Goal: Task Accomplishment & Management: Manage account settings

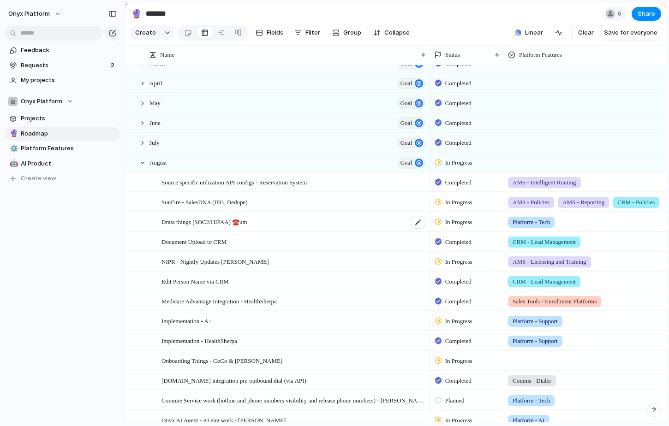
scroll to position [32, 0]
click at [453, 260] on span "In Progress" at bounding box center [458, 261] width 27 height 9
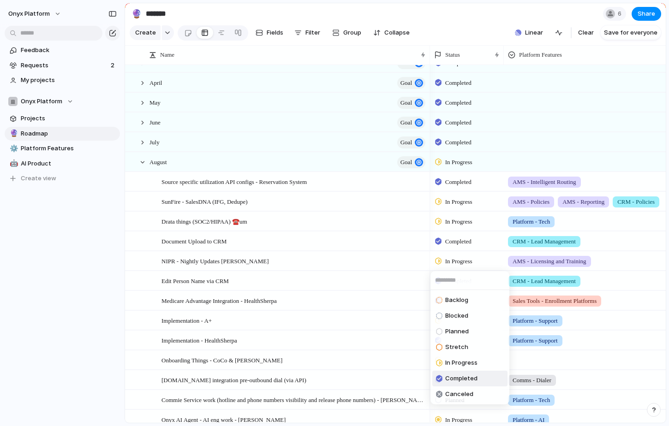
click at [448, 382] on span "Completed" at bounding box center [461, 378] width 32 height 9
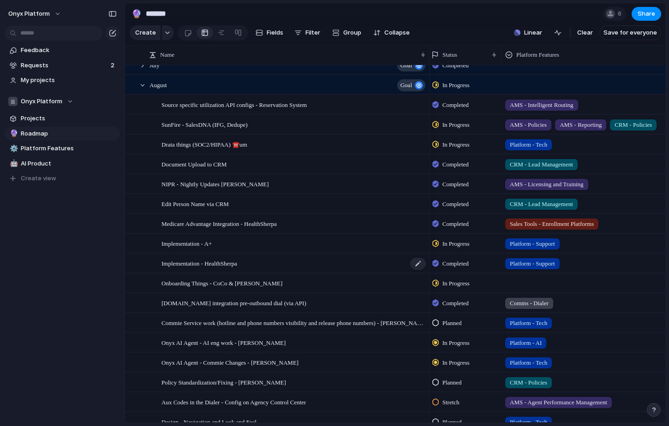
scroll to position [0, 3]
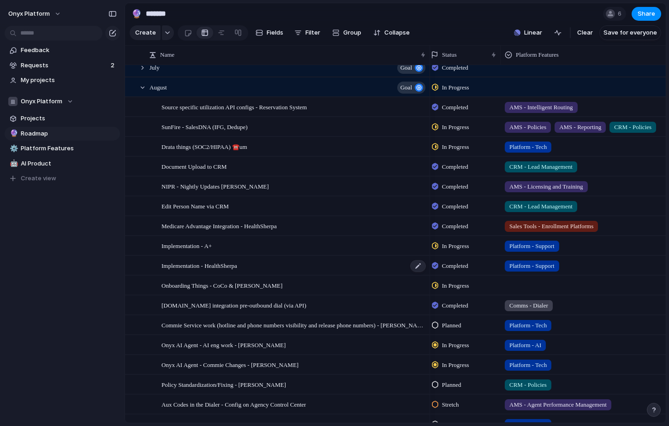
click at [235, 273] on div "Implementation - HealthSherpa" at bounding box center [293, 265] width 265 height 19
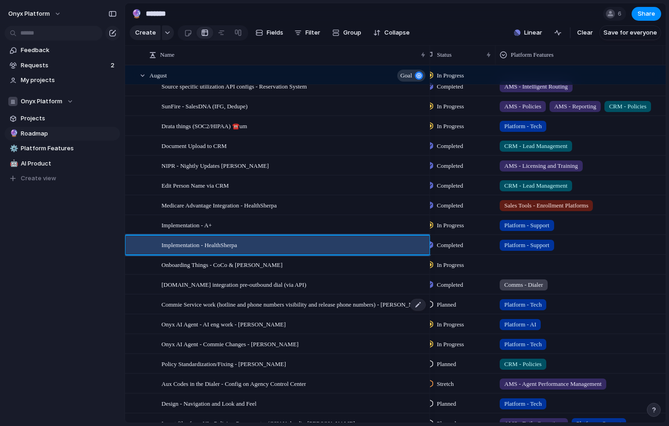
scroll to position [127, 0]
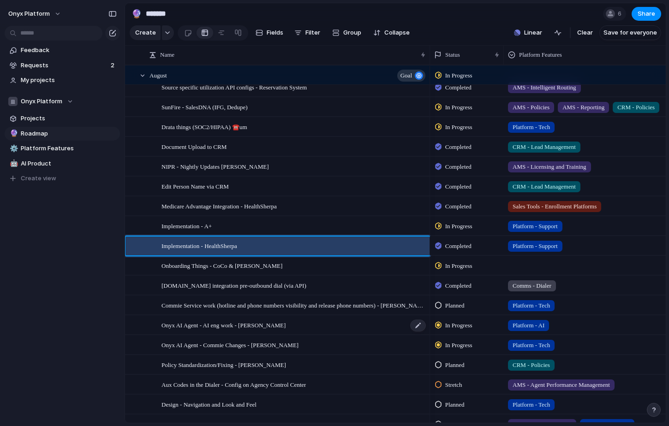
click at [284, 316] on div "Onyx AI Agent - AI eng work - [PERSON_NAME]" at bounding box center [293, 325] width 265 height 19
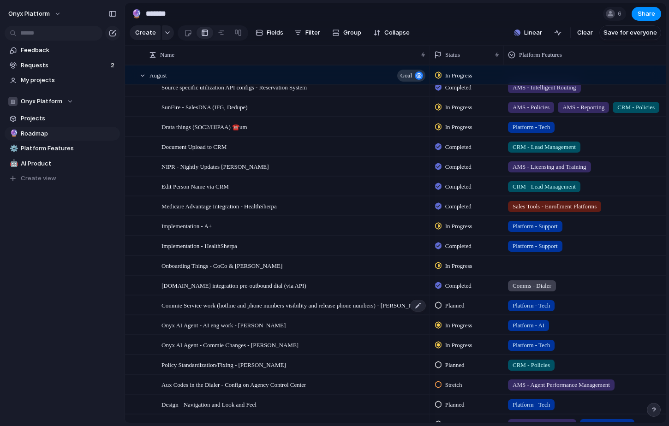
click at [271, 307] on span "Commie Service work (hotline and phone numbers visibility and release phone num…" at bounding box center [293, 305] width 265 height 11
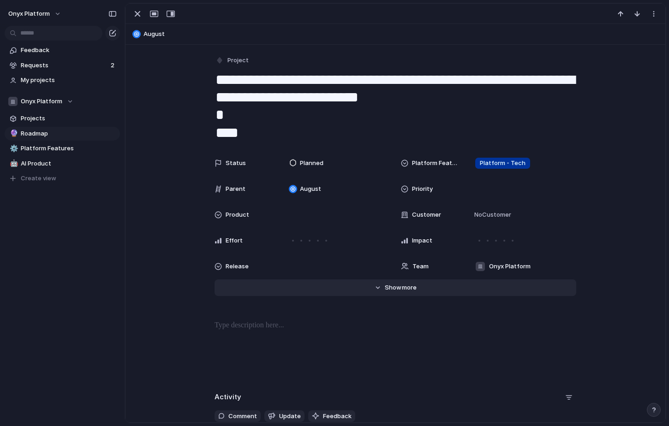
click at [379, 286] on button "Hide Show more" at bounding box center [394, 287] width 361 height 17
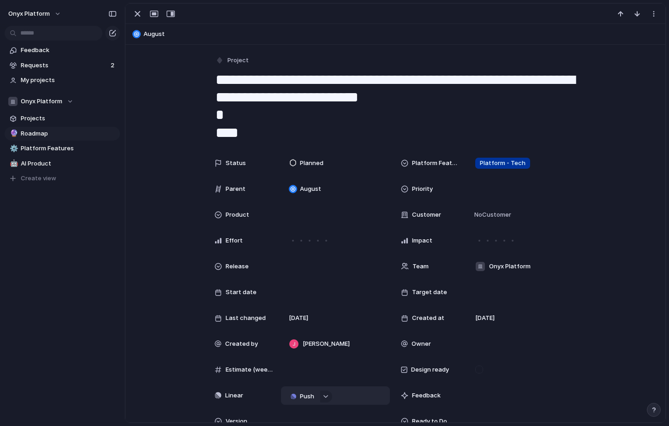
click at [305, 399] on span "Push" at bounding box center [307, 396] width 14 height 9
click at [307, 398] on li "Project" at bounding box center [304, 398] width 53 height 15
click at [373, 395] on div "Commie Service work (hotline and phone numbers visibility and release phone numb" at bounding box center [335, 395] width 82 height 9
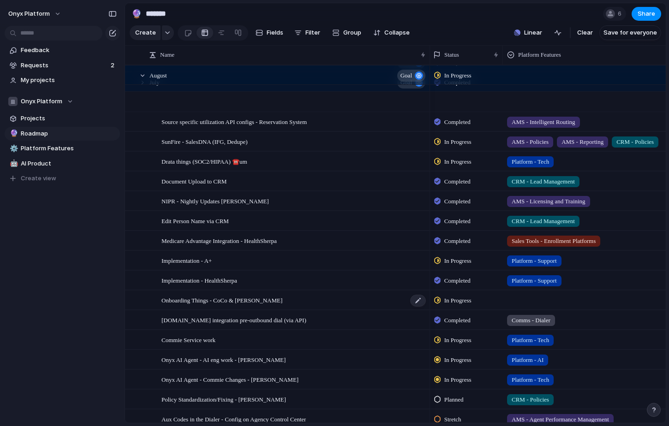
scroll to position [159, 0]
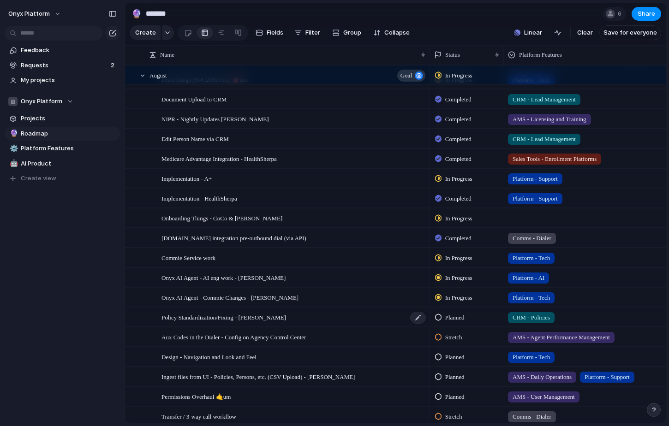
click at [237, 320] on span "Policy Standardization/Fixing - [PERSON_NAME]" at bounding box center [223, 317] width 124 height 11
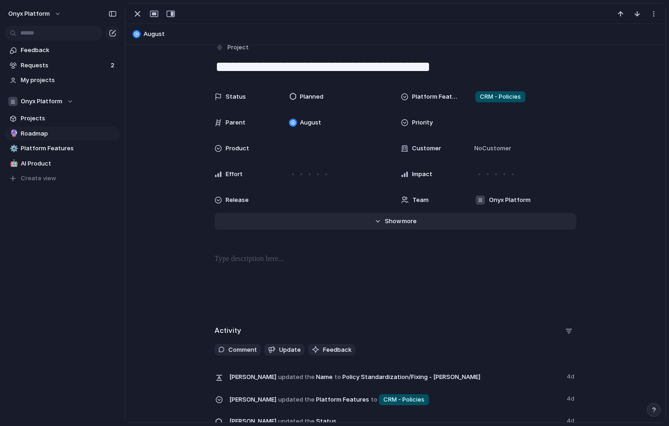
click at [395, 219] on span "Show" at bounding box center [393, 221] width 17 height 9
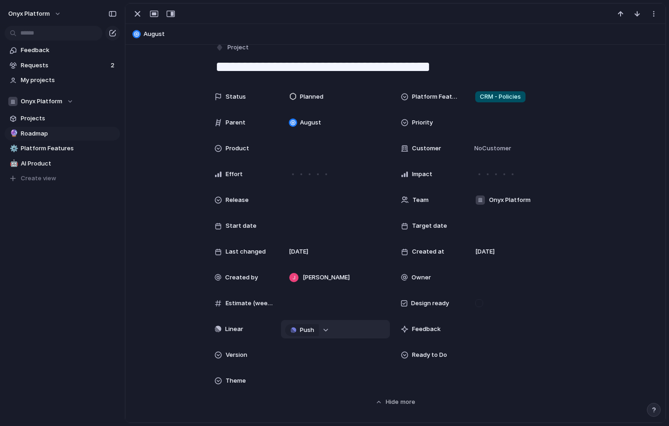
click at [326, 331] on div "button" at bounding box center [325, 330] width 6 height 4
type input "******"
click at [334, 383] on span "Policy Status works...manually!" at bounding box center [343, 384] width 85 height 9
click at [373, 327] on div "Policy Status works...manually!" at bounding box center [335, 329] width 82 height 9
click at [362, 335] on div "Policy Status works...manually!" at bounding box center [335, 329] width 109 height 18
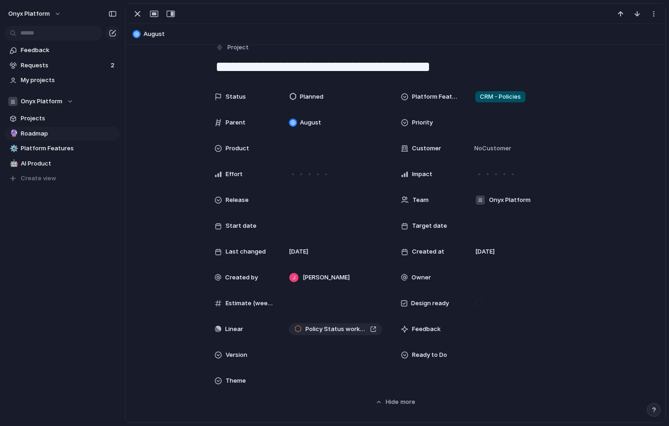
click at [265, 327] on div "Linear" at bounding box center [243, 329] width 59 height 9
click at [349, 329] on span "Policy Status works...manually!" at bounding box center [335, 329] width 61 height 9
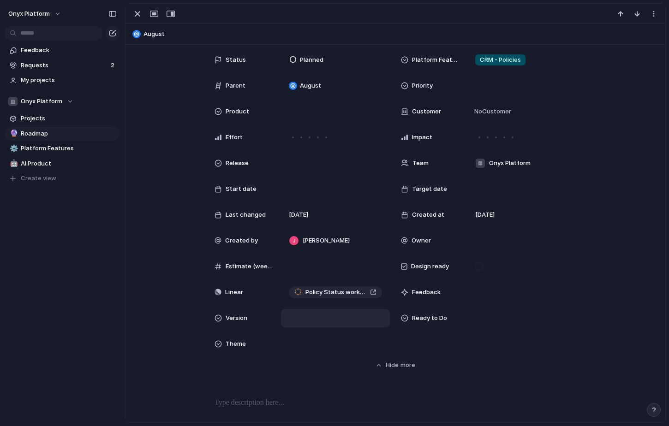
scroll to position [50, 0]
click at [317, 298] on div "Policy Status works...manually!" at bounding box center [335, 292] width 109 height 18
click at [332, 290] on span "Policy Status works...manually!" at bounding box center [335, 291] width 61 height 9
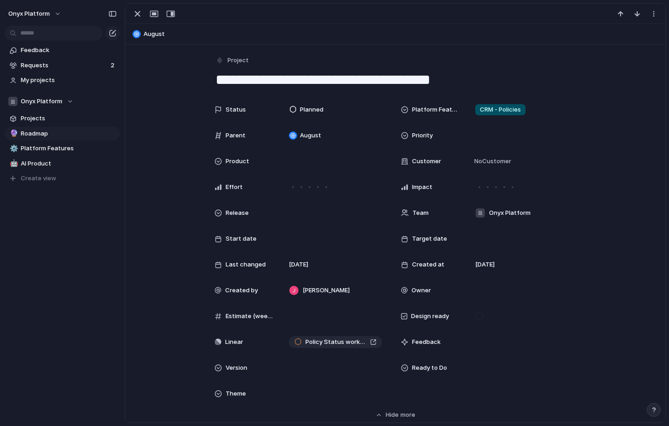
click at [341, 86] on textarea "**********" at bounding box center [394, 79] width 361 height 19
click at [137, 14] on div "button" at bounding box center [137, 13] width 11 height 11
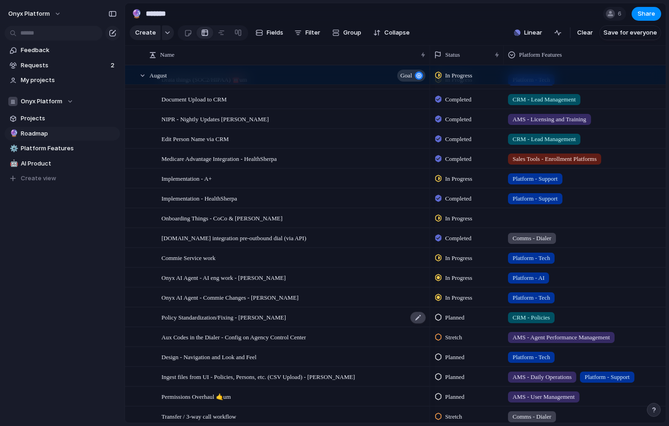
click at [414, 319] on div at bounding box center [418, 318] width 16 height 12
click at [269, 319] on div "Policy Standardization/Fixing - [PERSON_NAME]" at bounding box center [293, 317] width 265 height 19
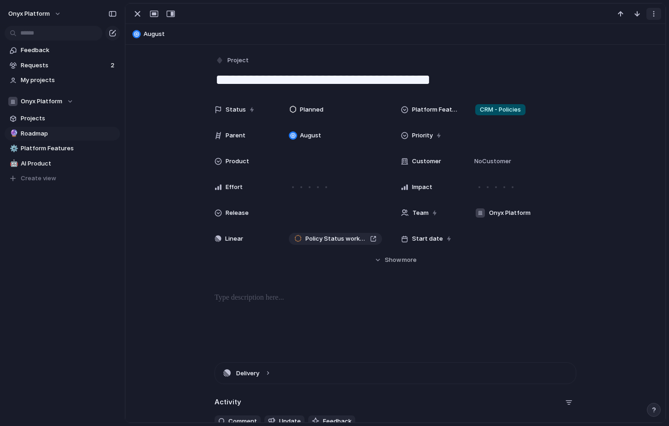
click at [651, 17] on div "button" at bounding box center [653, 13] width 7 height 7
click at [410, 282] on div "Mark as duplicate Delete" at bounding box center [334, 213] width 669 height 426
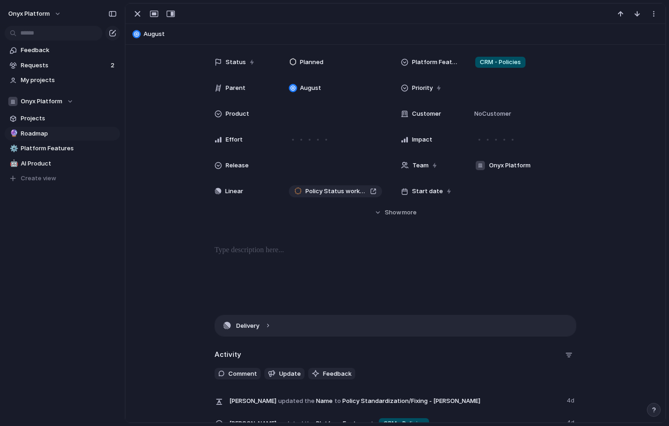
click at [270, 328] on button "Delivery" at bounding box center [395, 325] width 361 height 21
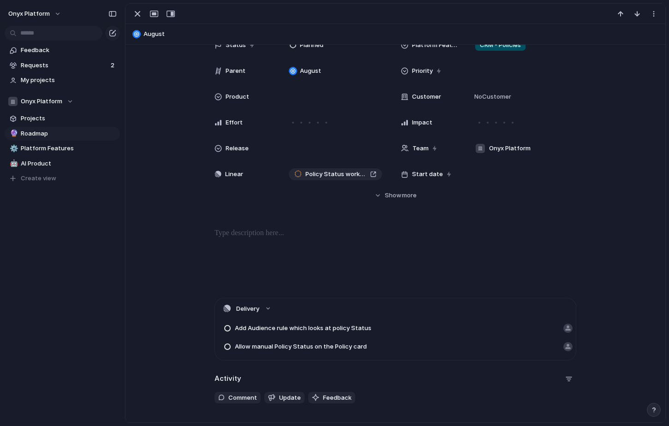
scroll to position [0, 0]
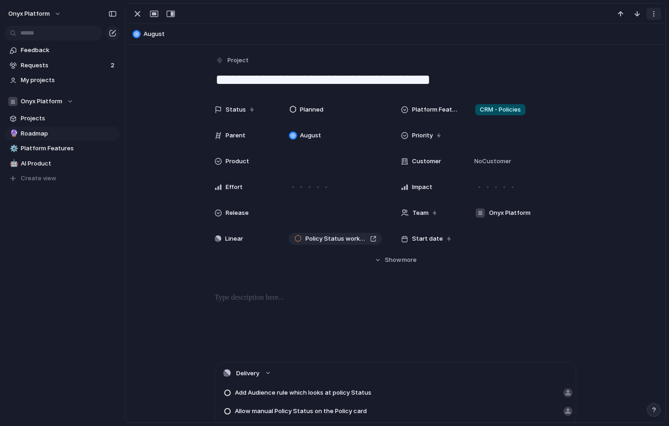
click at [653, 16] on div "button" at bounding box center [653, 13] width 7 height 7
click at [595, 87] on div "Mark as duplicate Delete" at bounding box center [334, 213] width 669 height 426
click at [661, 12] on div at bounding box center [637, 14] width 49 height 12
click at [659, 12] on button "button" at bounding box center [653, 14] width 15 height 12
click at [379, 77] on div "Mark as duplicate Delete" at bounding box center [334, 213] width 669 height 426
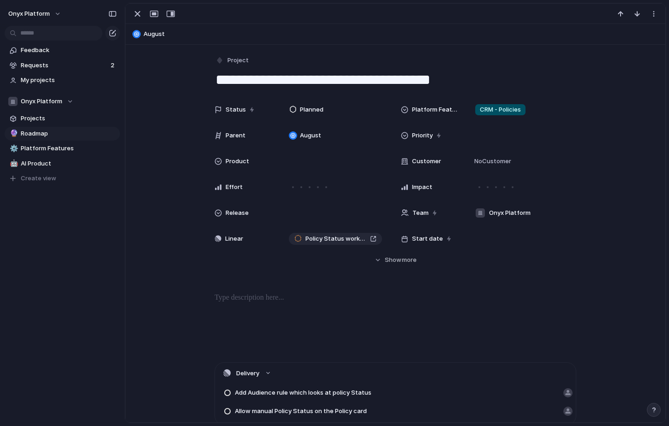
click at [379, 77] on textarea "**********" at bounding box center [394, 79] width 361 height 19
click at [653, 15] on div "button" at bounding box center [653, 13] width 7 height 7
click at [620, 42] on li "Delete" at bounding box center [624, 48] width 69 height 15
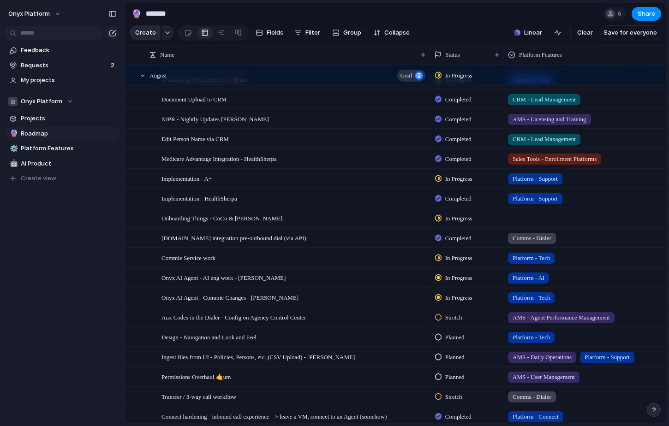
click at [141, 27] on button "Create" at bounding box center [145, 32] width 31 height 15
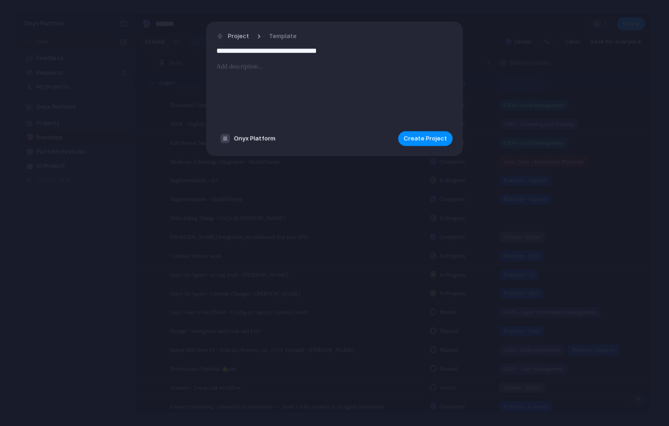
type input "**********"
click at [306, 70] on p at bounding box center [334, 66] width 236 height 11
click at [416, 138] on span "Create Project" at bounding box center [424, 138] width 43 height 9
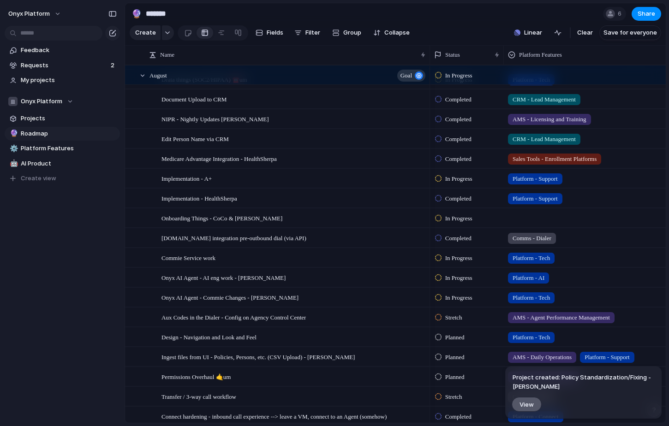
click at [528, 404] on span "View" at bounding box center [526, 405] width 14 height 8
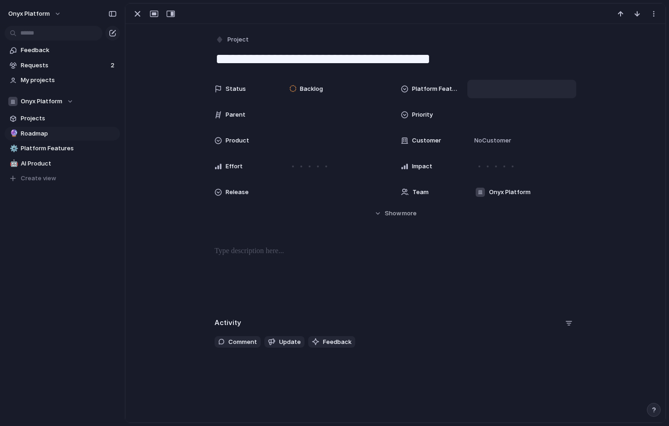
click at [488, 87] on div at bounding box center [521, 89] width 101 height 10
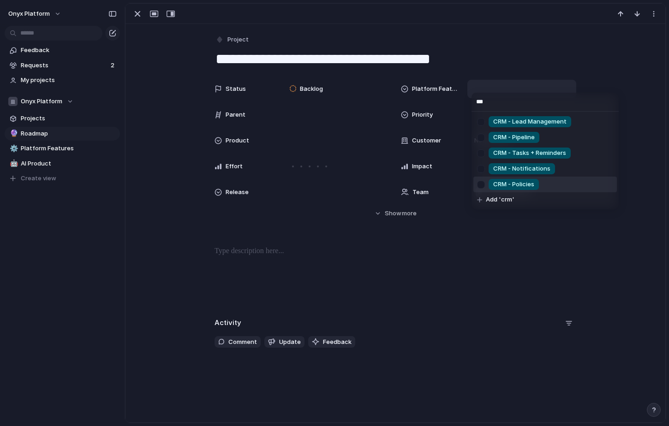
type input "***"
click at [480, 182] on div at bounding box center [481, 185] width 16 height 16
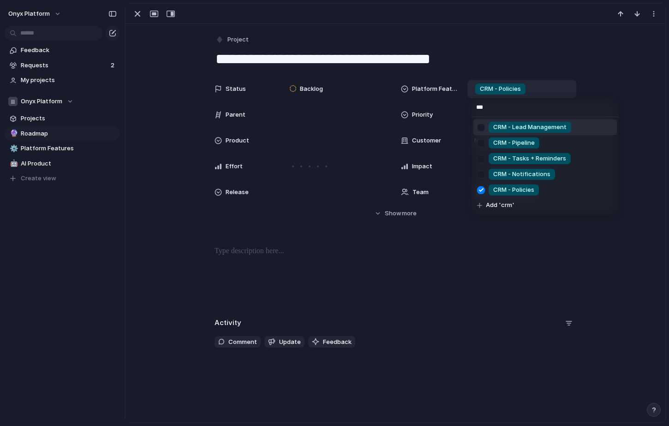
click at [551, 70] on div "*** CRM - Lead Management CRM - Pipeline CRM - Tasks + Reminders CRM - Notifica…" at bounding box center [334, 213] width 669 height 426
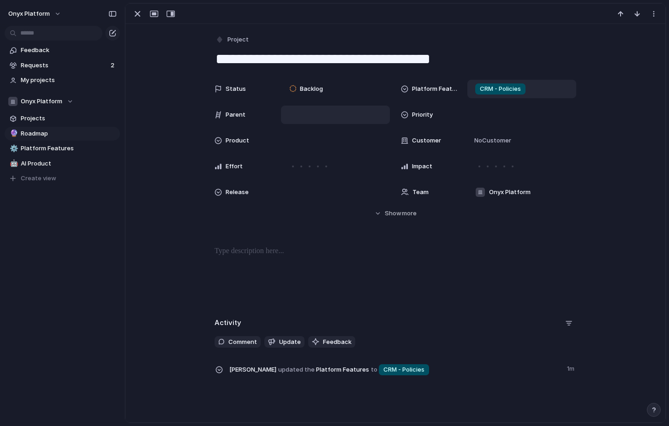
click at [315, 114] on div at bounding box center [335, 115] width 101 height 10
type input "**"
click at [308, 145] on span "August" at bounding box center [312, 146] width 21 height 9
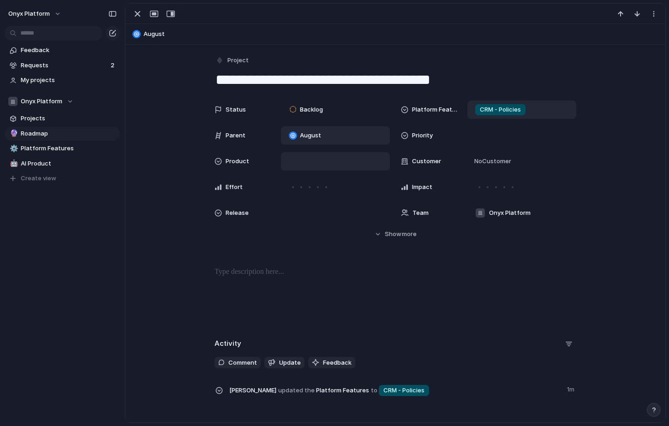
click at [311, 166] on div at bounding box center [335, 161] width 101 height 10
click at [311, 208] on span "Core" at bounding box center [314, 209] width 14 height 9
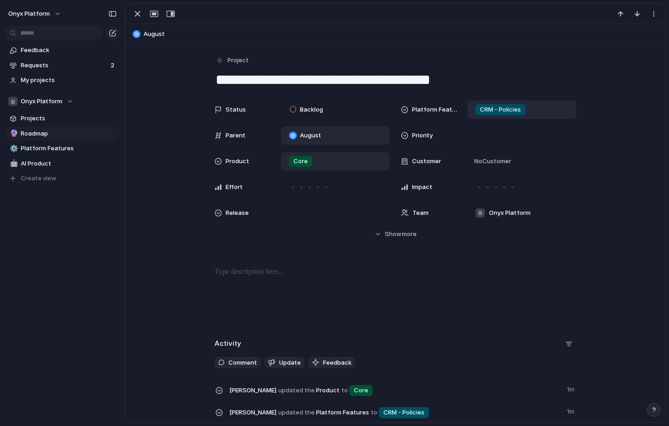
click at [316, 270] on p at bounding box center [394, 271] width 361 height 11
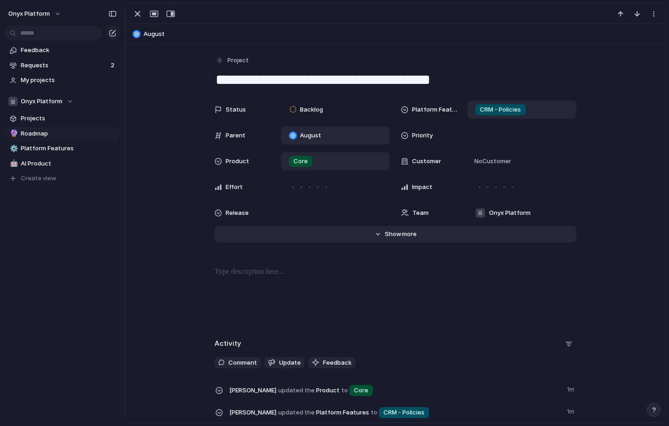
click at [405, 239] on button "Hide Show more" at bounding box center [394, 234] width 361 height 17
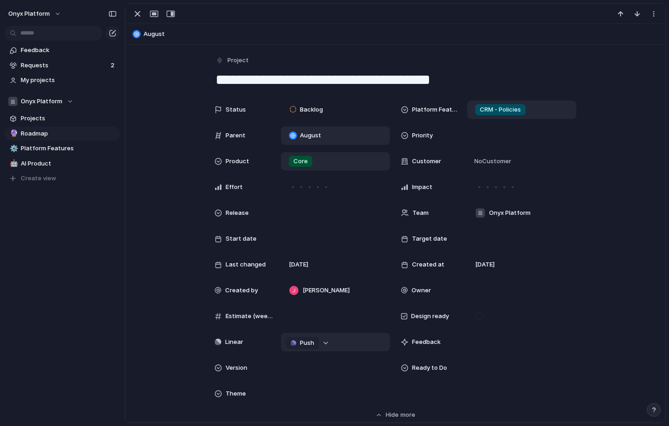
click at [327, 344] on div "button" at bounding box center [325, 343] width 6 height 4
type input "*"
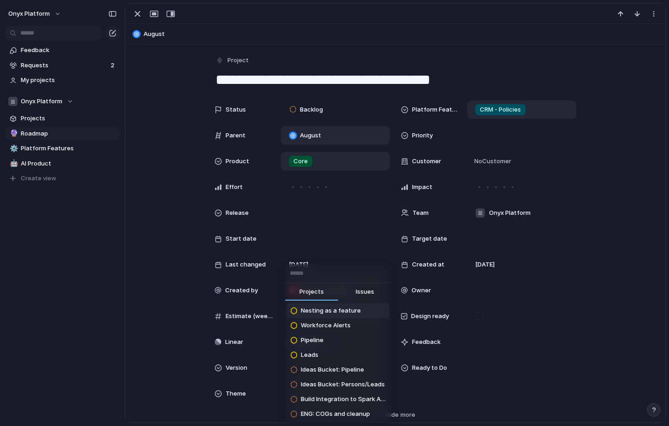
paste input "**********"
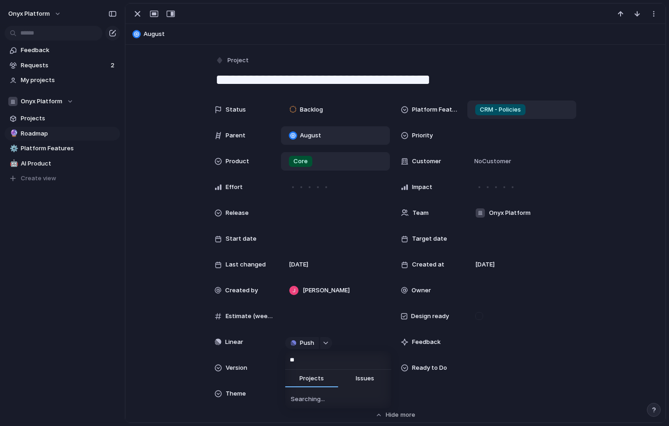
type input "*"
paste input "**********"
type input "**********"
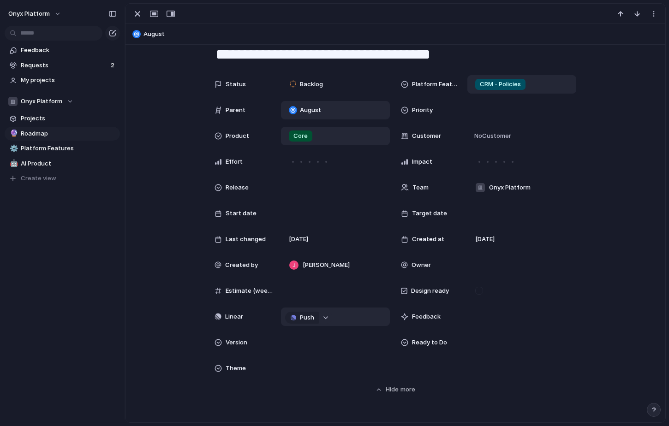
click at [324, 317] on div "button" at bounding box center [325, 318] width 6 height 4
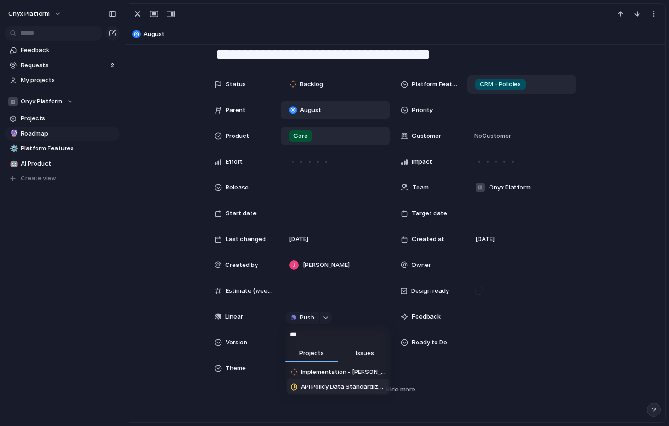
type input "***"
click at [331, 386] on span "API Policy Data Standardization Backfill" at bounding box center [343, 386] width 85 height 9
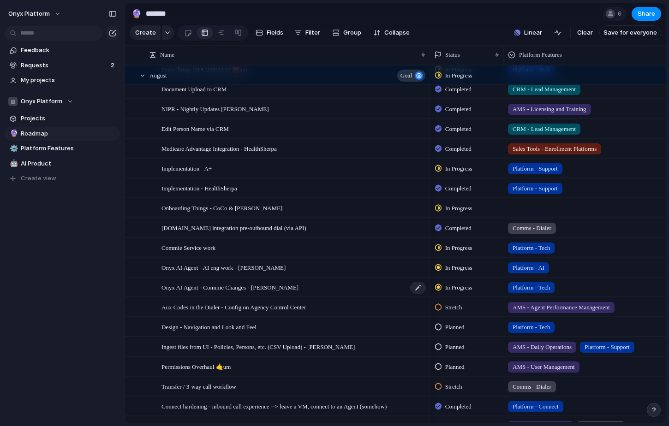
scroll to position [189, 0]
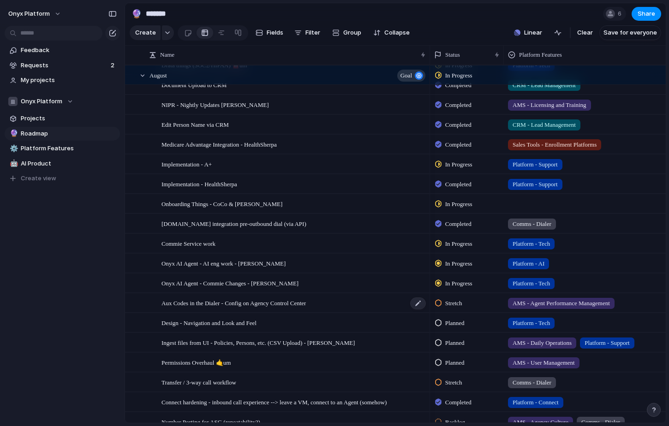
click at [306, 302] on span "Aux Codes in the Dialer - Config on Agency Control Center" at bounding box center [233, 302] width 144 height 11
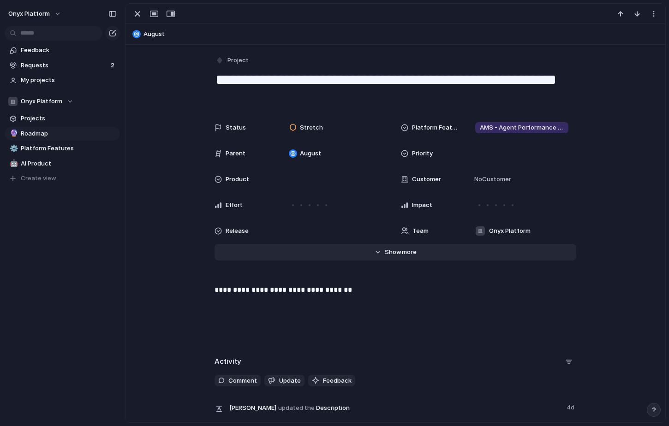
click at [394, 252] on span "Show" at bounding box center [393, 252] width 17 height 9
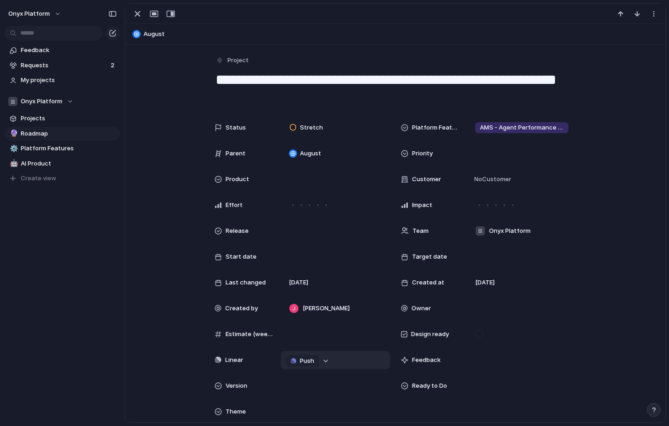
click at [330, 362] on button "button" at bounding box center [326, 361] width 12 height 12
type input "***"
click at [331, 414] on span "Complete AUX codes implementation by August" at bounding box center [343, 413] width 85 height 9
drag, startPoint x: 382, startPoint y: 81, endPoint x: 382, endPoint y: 92, distance: 11.1
click at [382, 92] on textarea "**********" at bounding box center [394, 88] width 361 height 37
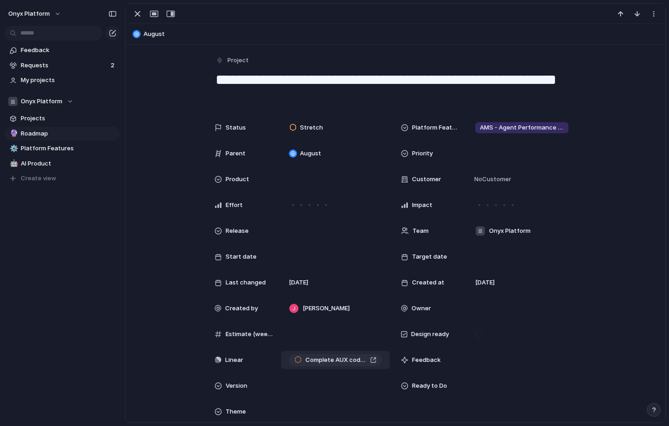
click at [370, 360] on div "Complete AUX codes implementation by August" at bounding box center [335, 359] width 82 height 9
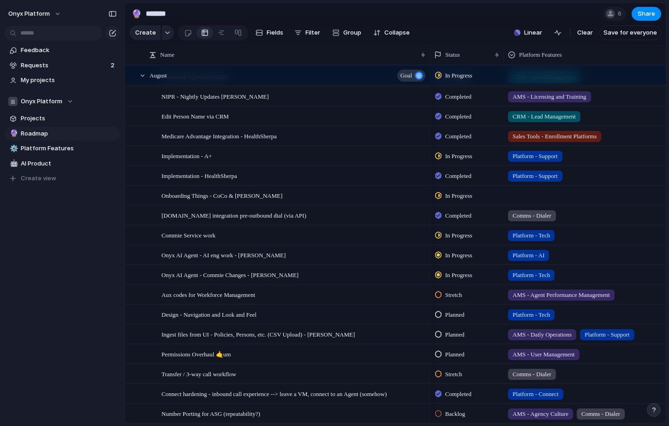
scroll to position [0, 1]
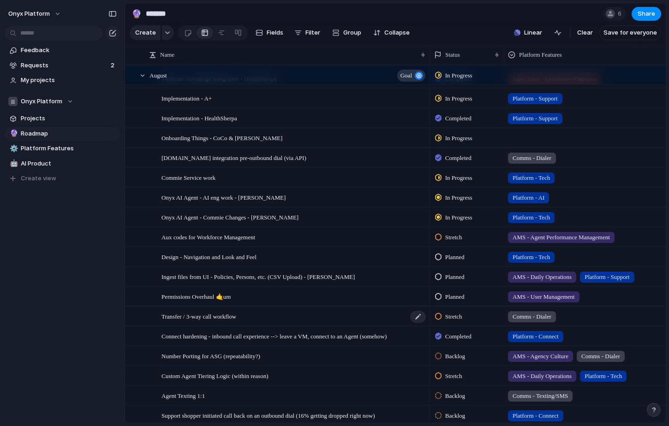
click at [219, 316] on span "Transfer / 3-way call workflow" at bounding box center [198, 316] width 75 height 11
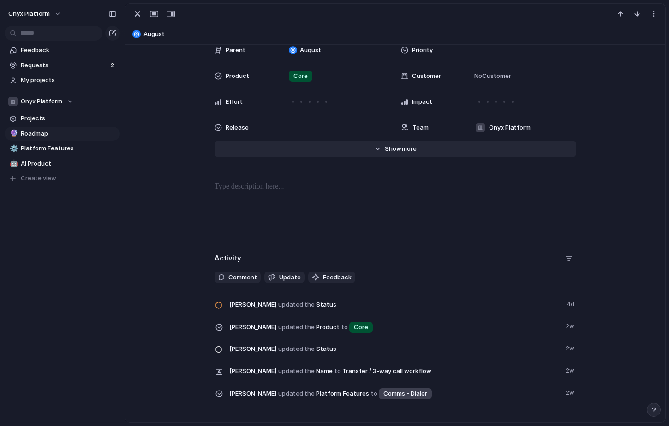
click at [395, 145] on span "Show" at bounding box center [393, 148] width 17 height 9
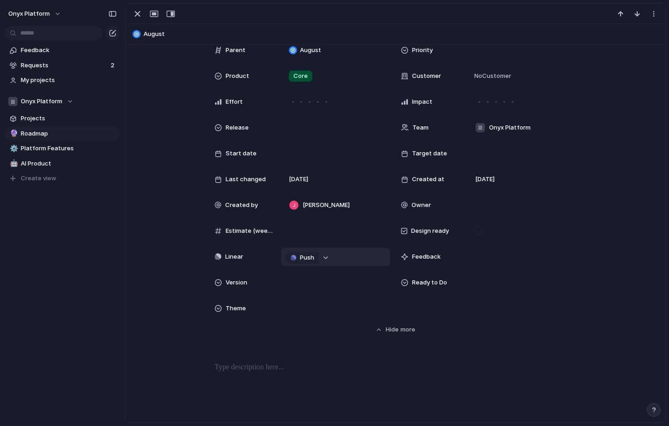
click at [326, 257] on div "button" at bounding box center [325, 258] width 6 height 4
click at [308, 259] on span "Push" at bounding box center [307, 257] width 14 height 9
click at [302, 277] on li "Project" at bounding box center [304, 275] width 53 height 15
click at [142, 12] on div "button" at bounding box center [137, 13] width 11 height 11
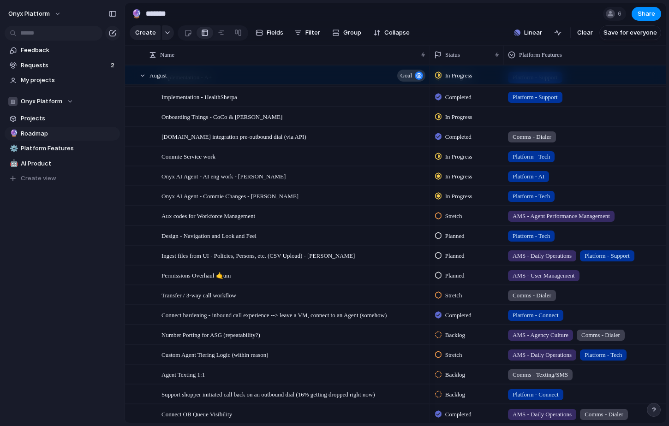
click at [443, 332] on div "Backlog" at bounding box center [451, 335] width 33 height 11
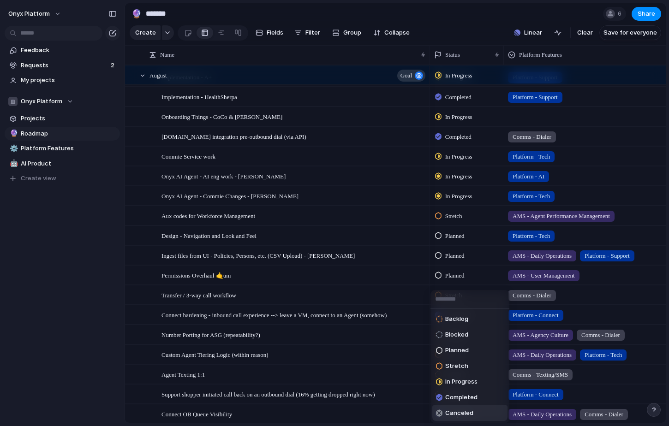
click at [465, 413] on span "Canceled" at bounding box center [459, 412] width 28 height 9
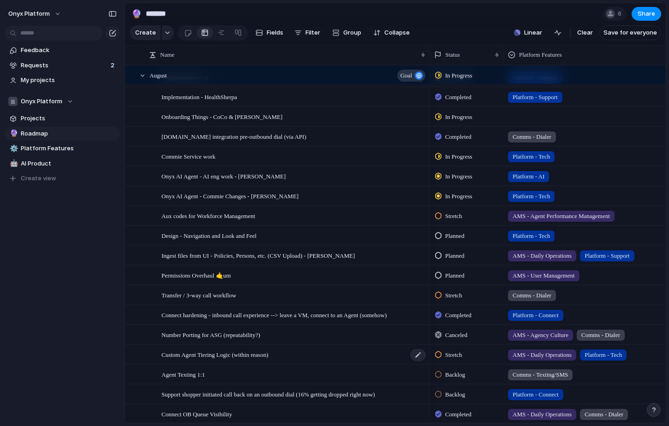
click at [305, 354] on div "Custom Agent Tiering Logic (within reason)" at bounding box center [293, 354] width 265 height 19
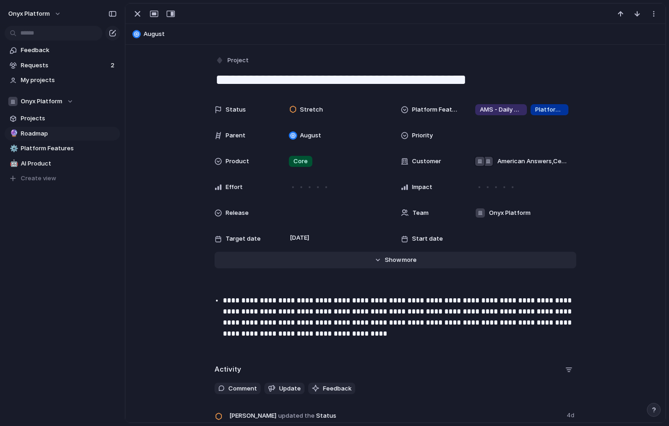
click at [372, 251] on div "Status Stretch Platform Features AMS - Daily Operations Platform - Tech Parent …" at bounding box center [394, 183] width 517 height 164
click at [388, 255] on button "Hide Show more" at bounding box center [394, 260] width 361 height 17
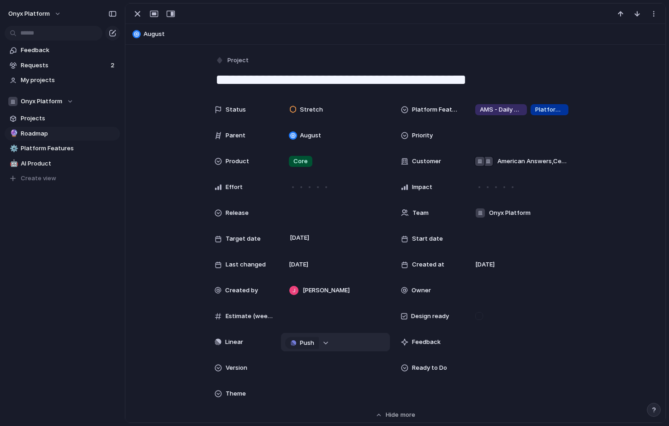
click at [322, 344] on div "button" at bounding box center [325, 343] width 6 height 4
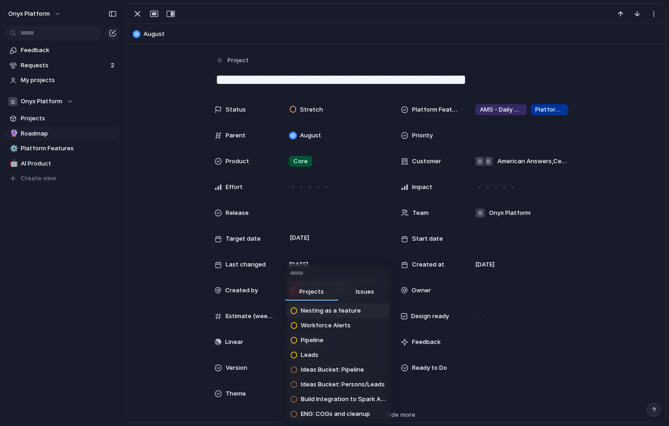
click at [330, 269] on input "text" at bounding box center [338, 273] width 106 height 18
click at [249, 328] on div "Projects Issues Nesting as a feature Workforce Alerts Pipeline Leads Ideas Buck…" at bounding box center [334, 213] width 669 height 426
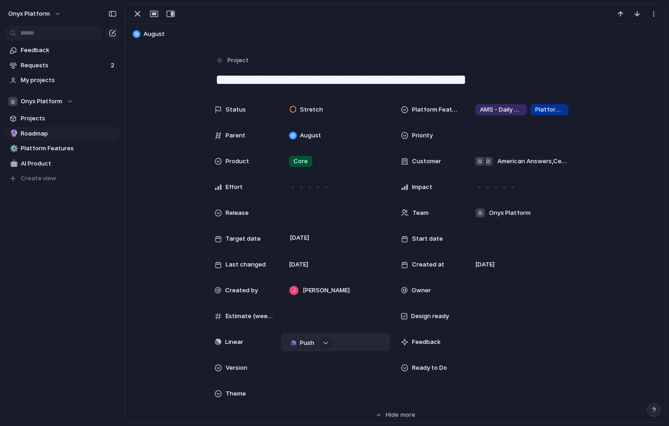
click at [304, 343] on span "Push" at bounding box center [307, 342] width 14 height 9
click at [302, 362] on li "Project" at bounding box center [304, 360] width 53 height 15
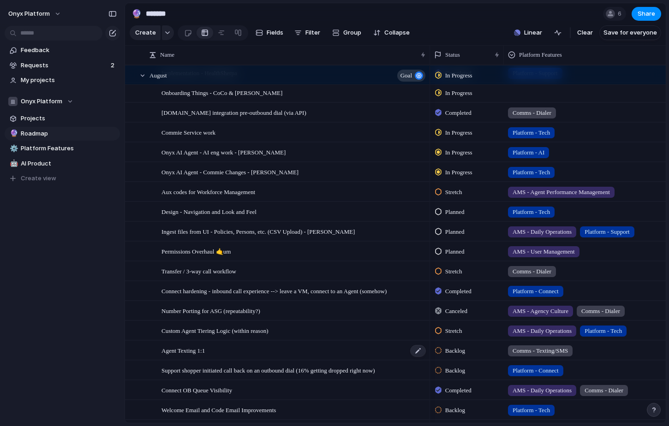
click at [295, 354] on div "Agent Texting 1:1" at bounding box center [293, 350] width 265 height 19
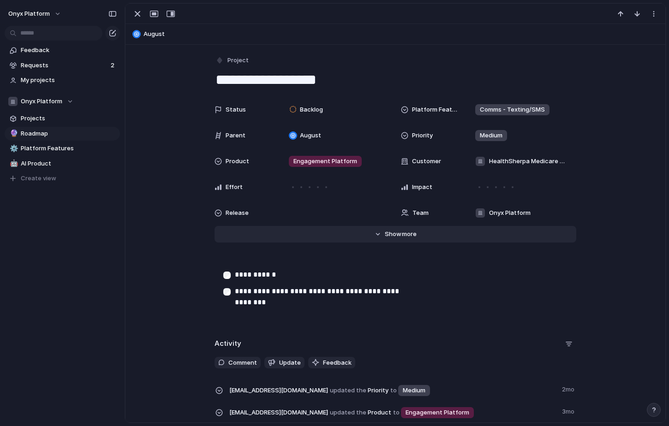
click at [324, 240] on button "Hide Show more" at bounding box center [394, 234] width 361 height 17
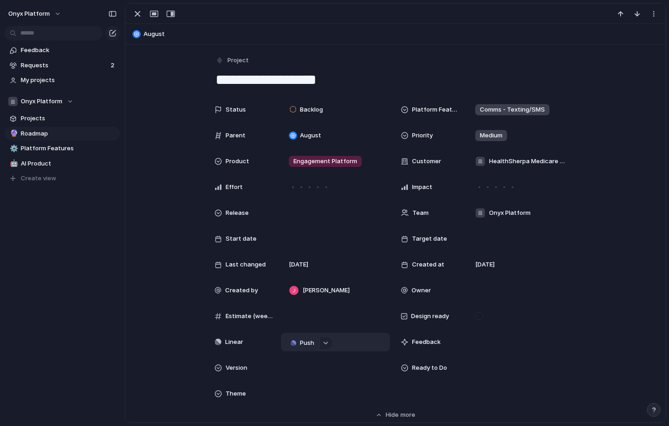
click at [312, 344] on span "Push" at bounding box center [307, 342] width 14 height 9
click at [325, 342] on div "Project Issue" at bounding box center [334, 213] width 669 height 426
click at [327, 342] on div "button" at bounding box center [325, 343] width 6 height 4
type input "*"
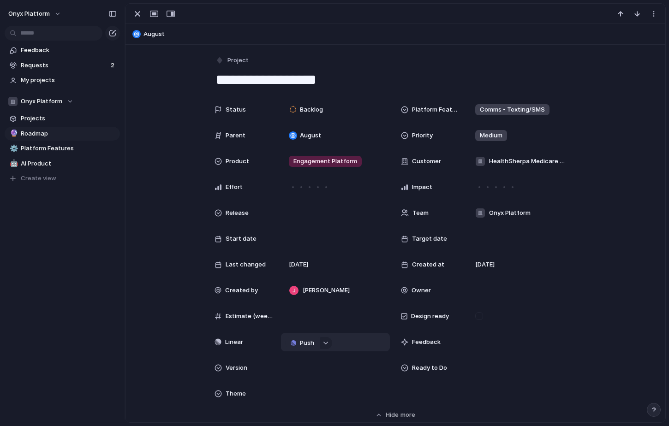
click at [305, 342] on span "Push" at bounding box center [307, 342] width 14 height 9
click at [303, 358] on li "Project" at bounding box center [304, 360] width 53 height 15
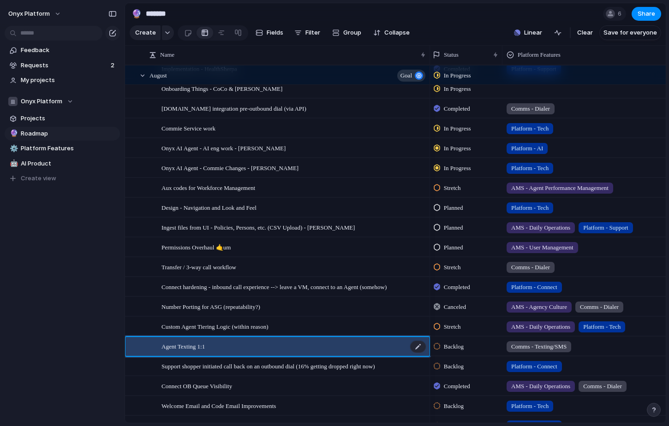
scroll to position [0, 2]
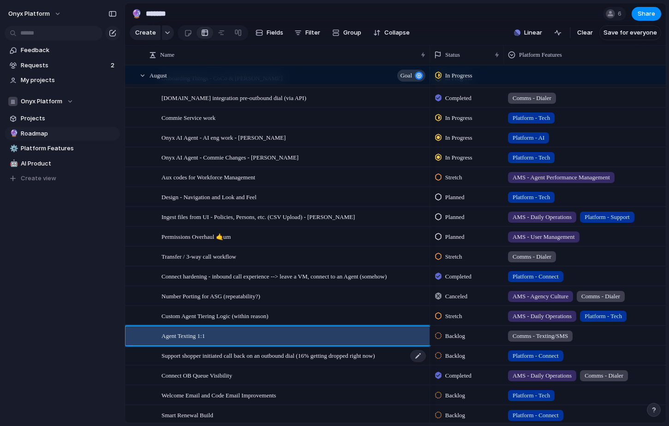
click at [347, 352] on span "Support shopper initiated call back on an outbound dial (16% getting dropped ri…" at bounding box center [267, 355] width 213 height 11
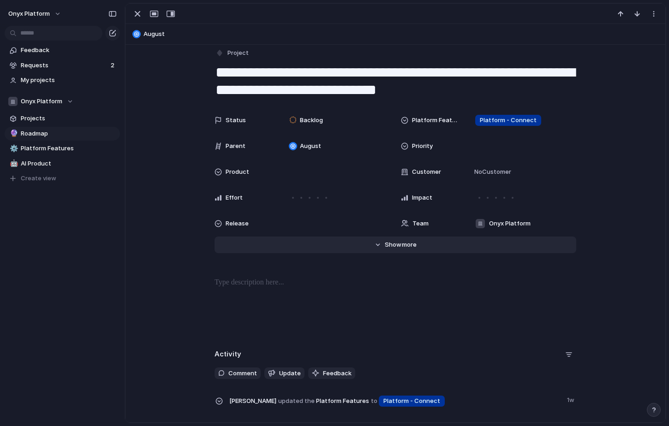
click at [377, 249] on button "Hide Show more" at bounding box center [394, 245] width 361 height 17
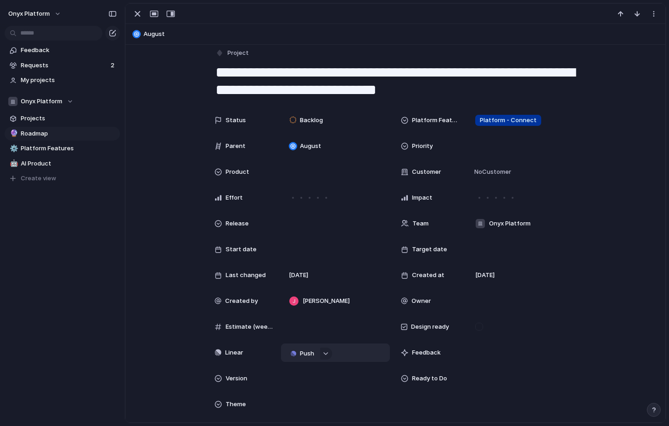
click at [298, 355] on button "Push" at bounding box center [302, 354] width 34 height 12
click at [314, 369] on li "Project" at bounding box center [304, 371] width 53 height 15
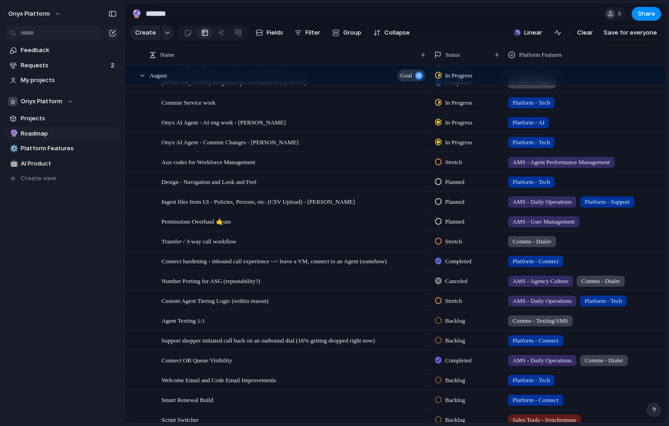
scroll to position [348, 0]
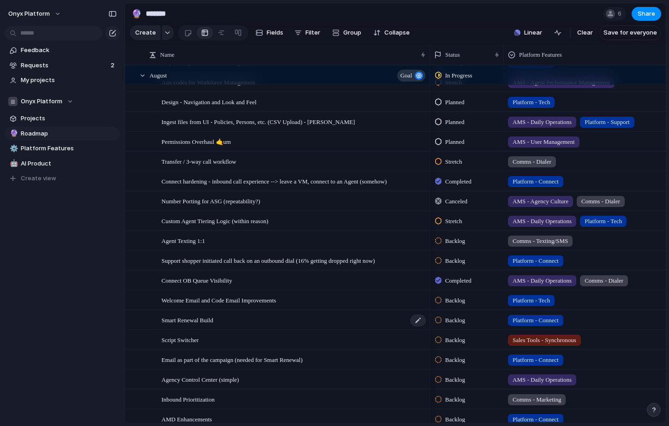
click at [257, 320] on div "Smart Renewal Build" at bounding box center [293, 320] width 265 height 19
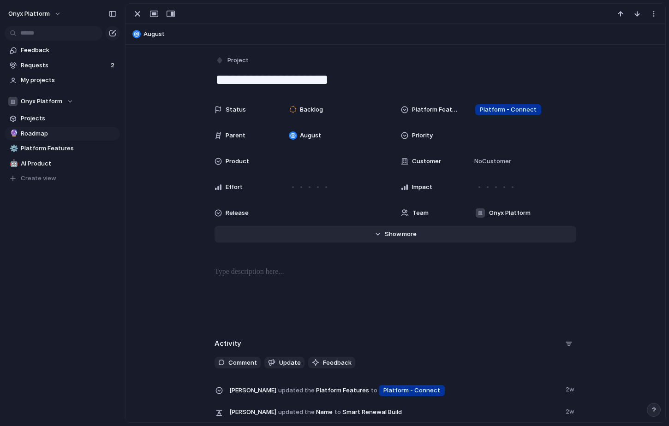
click at [386, 230] on span "Show" at bounding box center [393, 234] width 17 height 9
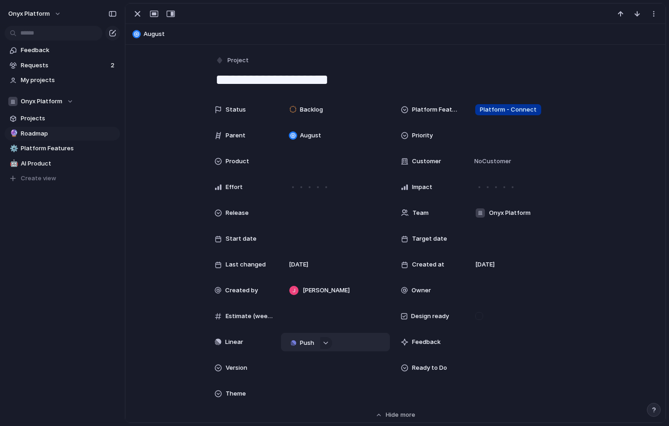
click at [302, 341] on span "Push" at bounding box center [307, 342] width 14 height 9
click at [298, 363] on span "Project" at bounding box center [291, 360] width 21 height 9
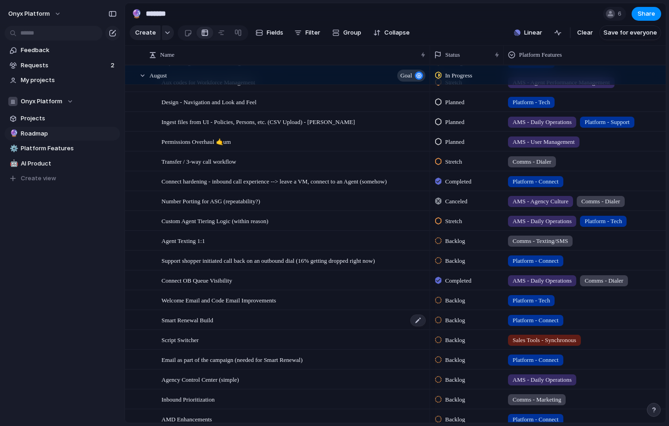
click at [244, 318] on div "Smart Renewal Build" at bounding box center [293, 320] width 265 height 19
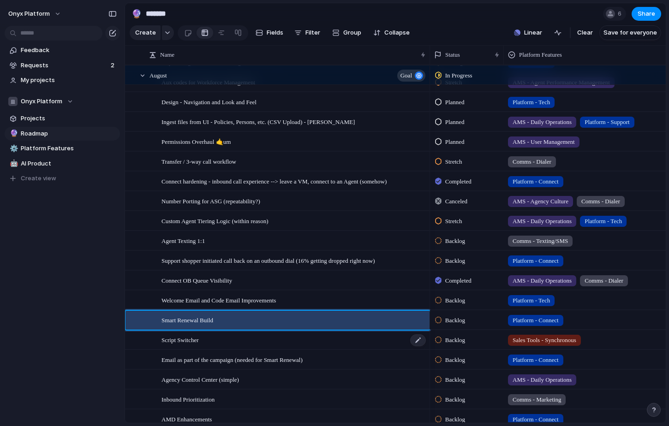
click at [283, 343] on div "Script Switcher" at bounding box center [293, 340] width 265 height 19
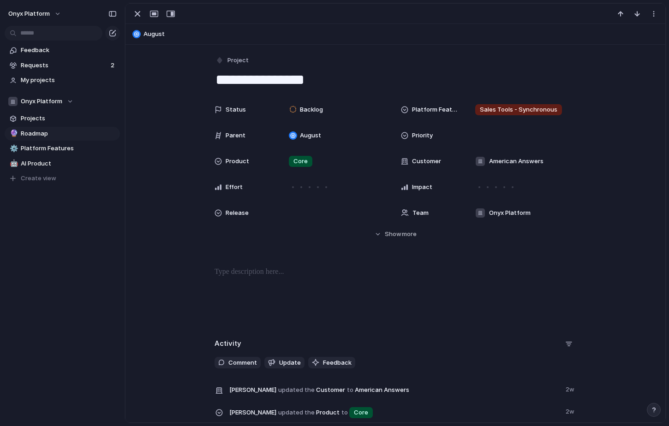
click at [401, 243] on div "Status Backlog Platform Features Sales Tools - Synchronous Parent August Priori…" at bounding box center [394, 178] width 517 height 155
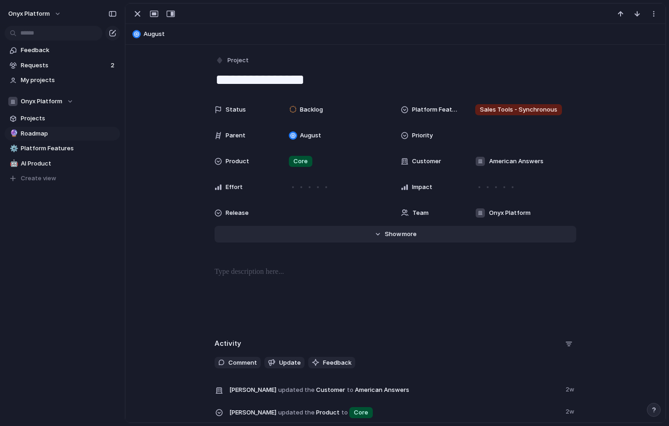
click at [403, 237] on span "more" at bounding box center [409, 234] width 15 height 9
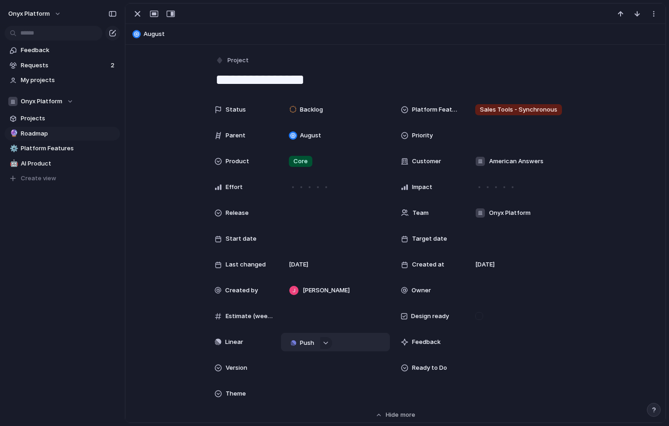
click at [305, 343] on span "Push" at bounding box center [307, 342] width 14 height 9
click at [305, 356] on li "Project" at bounding box center [304, 360] width 53 height 15
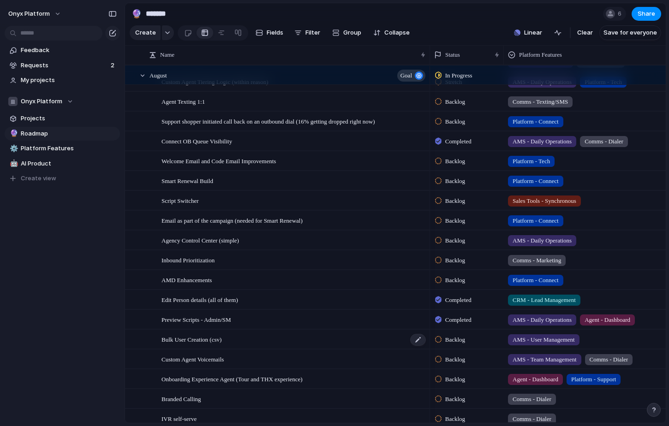
click at [326, 340] on div "Bulk User Creation (csv)" at bounding box center [293, 339] width 265 height 19
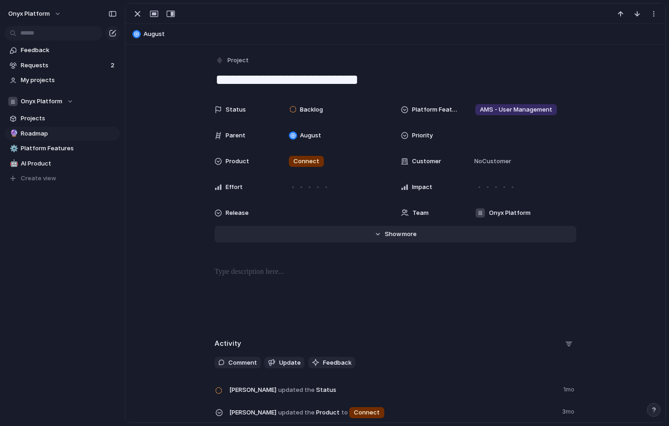
click at [408, 230] on span "more" at bounding box center [409, 234] width 15 height 9
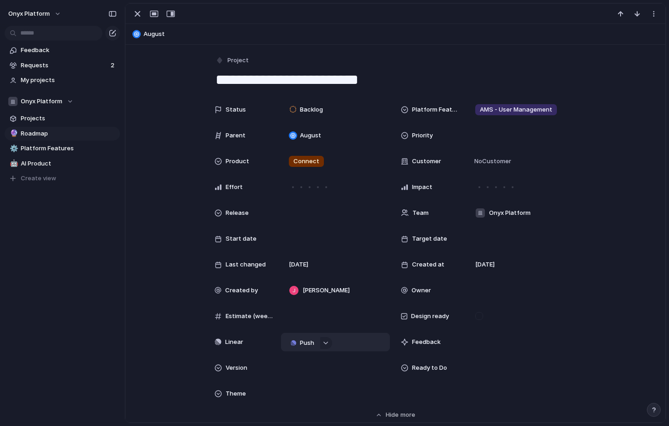
click at [306, 343] on span "Push" at bounding box center [307, 342] width 14 height 9
click at [318, 367] on li "Project" at bounding box center [304, 360] width 53 height 15
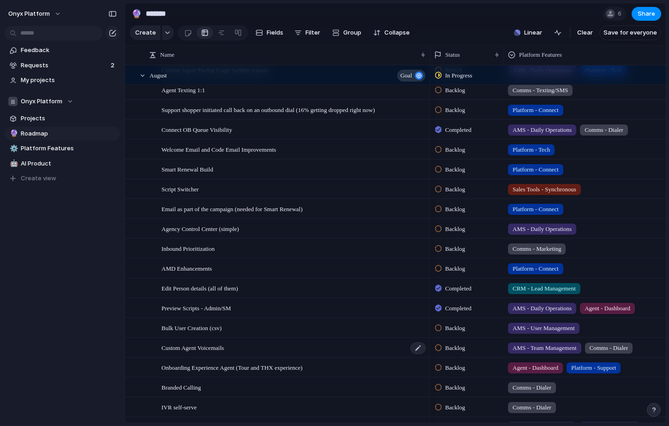
click at [315, 349] on div "Custom Agent Voicemails" at bounding box center [293, 347] width 265 height 19
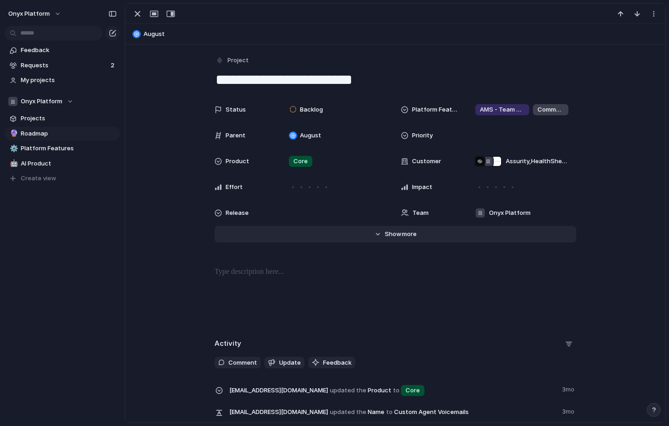
click at [381, 241] on button "Hide Show more" at bounding box center [394, 234] width 361 height 17
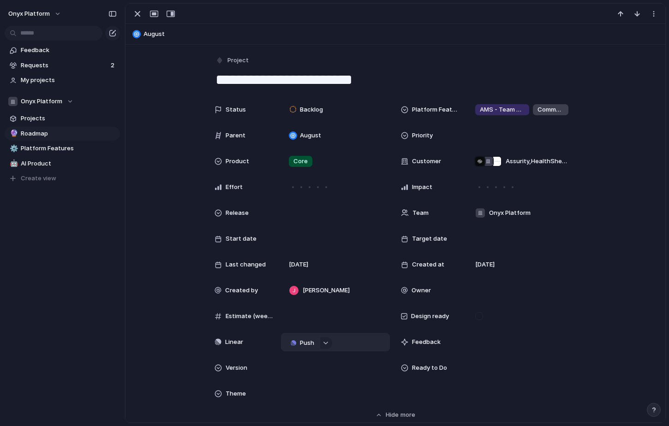
click at [308, 343] on span "Push" at bounding box center [307, 342] width 14 height 9
click at [309, 363] on li "Project" at bounding box center [304, 360] width 53 height 15
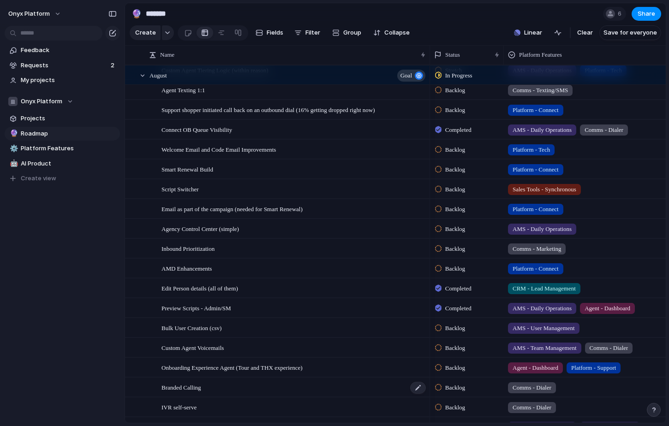
click at [286, 388] on div "Branded Calling" at bounding box center [293, 387] width 265 height 19
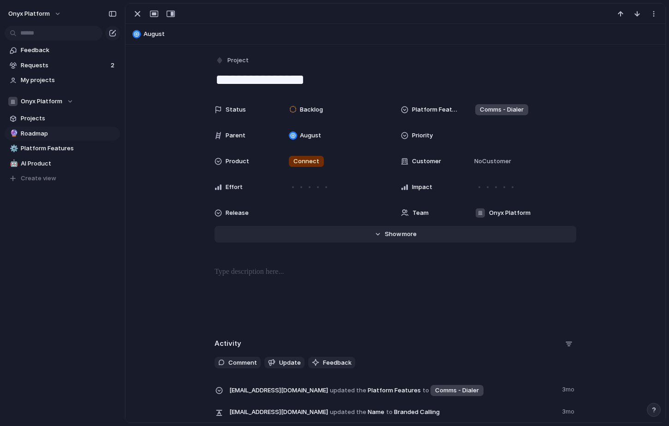
click at [380, 237] on button "Hide Show more" at bounding box center [394, 234] width 361 height 17
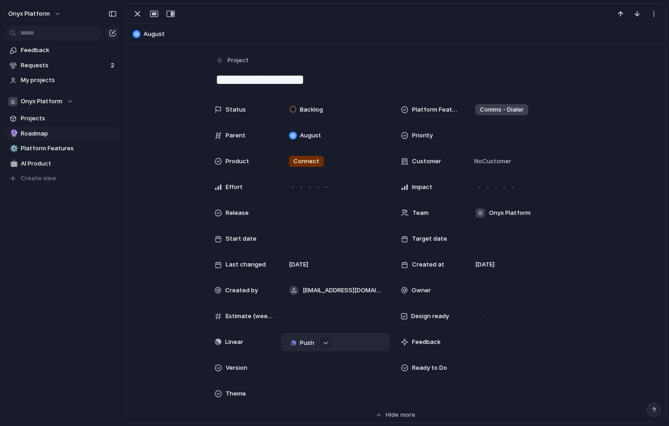
click at [300, 338] on span "Push" at bounding box center [307, 342] width 14 height 9
drag, startPoint x: 298, startPoint y: 370, endPoint x: 305, endPoint y: 358, distance: 14.1
click at [305, 358] on ul "Project Issue" at bounding box center [304, 368] width 56 height 34
click at [305, 358] on li "Project" at bounding box center [304, 360] width 53 height 15
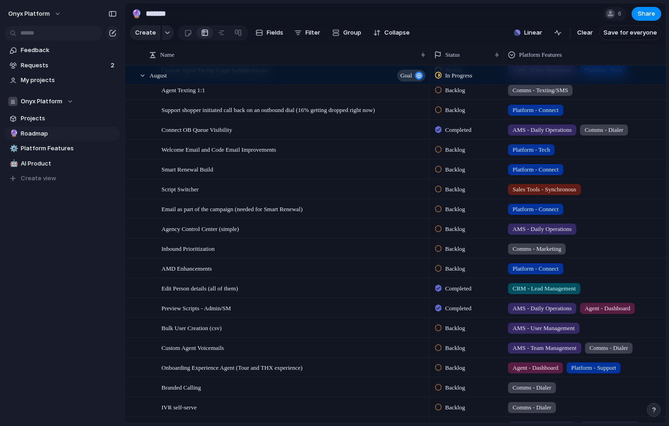
scroll to position [576, 0]
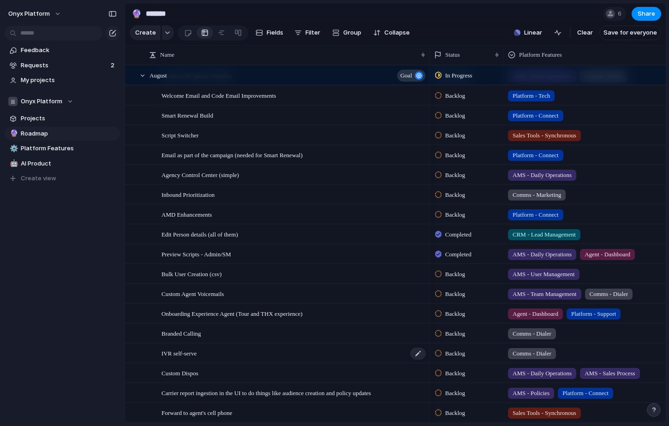
click at [383, 349] on div "IVR self-serve" at bounding box center [293, 353] width 265 height 19
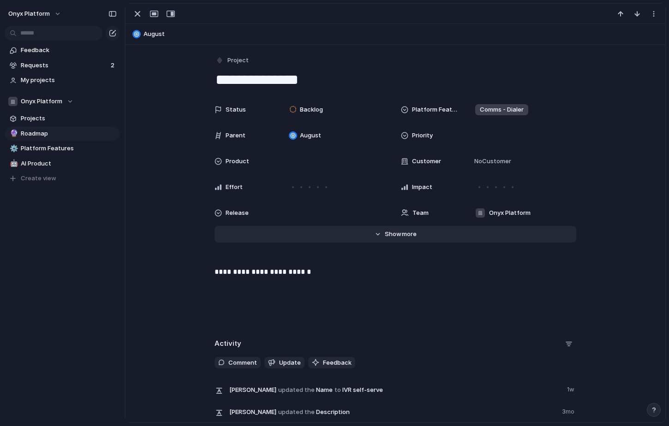
click at [410, 236] on span "more" at bounding box center [409, 234] width 15 height 9
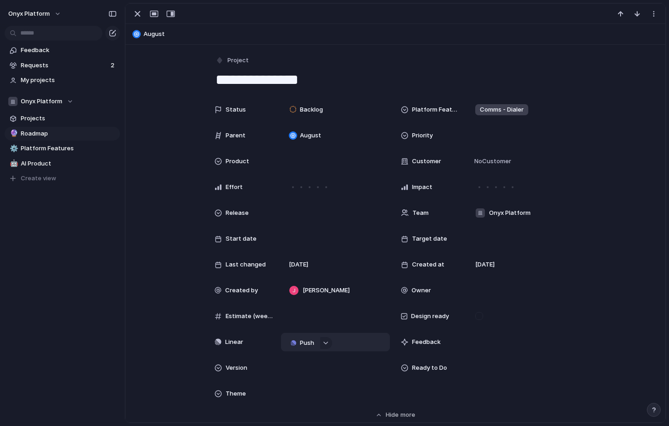
click at [305, 342] on span "Push" at bounding box center [307, 342] width 14 height 9
click at [303, 355] on li "Project" at bounding box center [304, 360] width 53 height 15
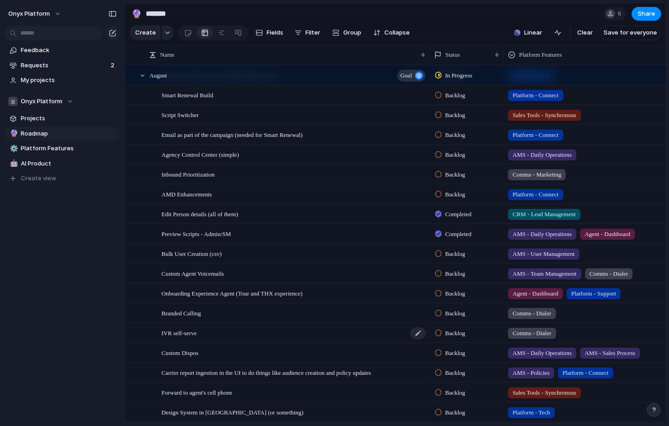
click at [193, 333] on span "IVR self-serve" at bounding box center [178, 332] width 35 height 11
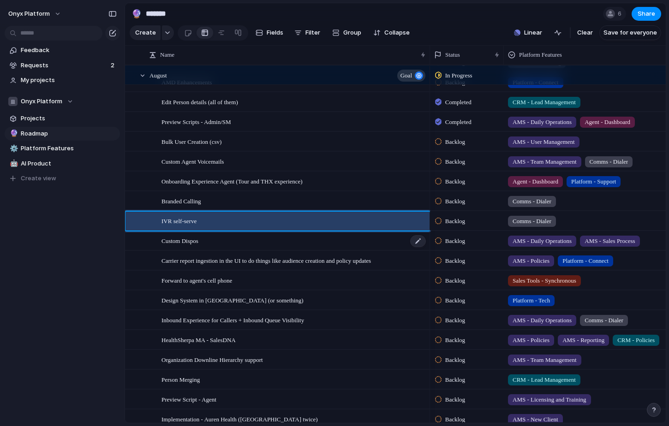
click at [194, 239] on span "Custom Dispos" at bounding box center [179, 240] width 37 height 11
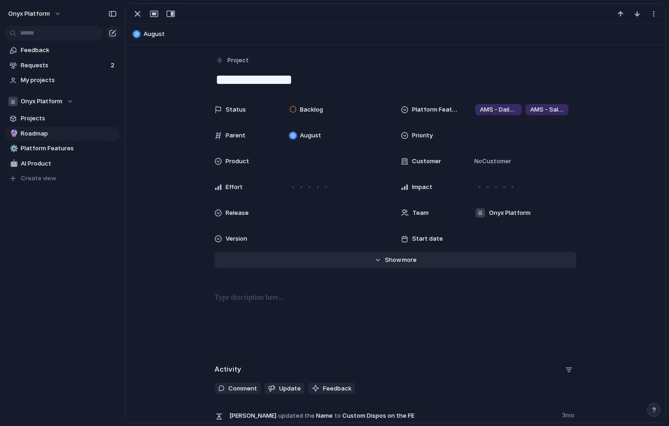
click at [388, 258] on span "Show" at bounding box center [393, 259] width 17 height 9
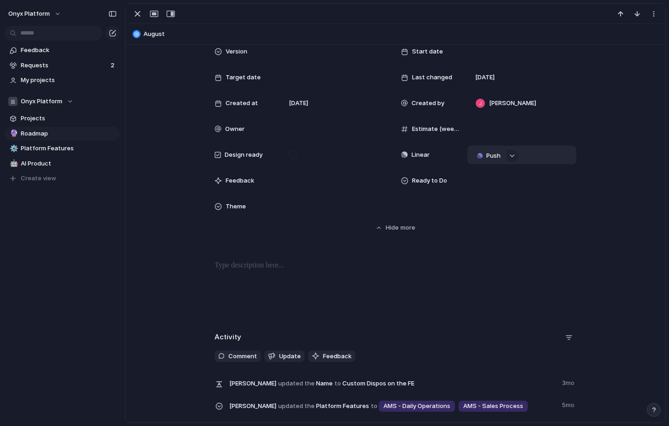
click at [480, 159] on button "Push" at bounding box center [488, 156] width 34 height 12
click at [475, 172] on span "Project" at bounding box center [478, 173] width 21 height 9
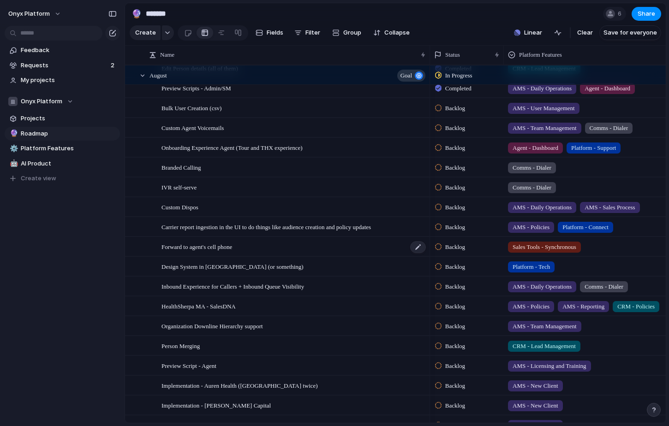
click at [304, 243] on div "Forward to agent's cell phone" at bounding box center [293, 246] width 265 height 19
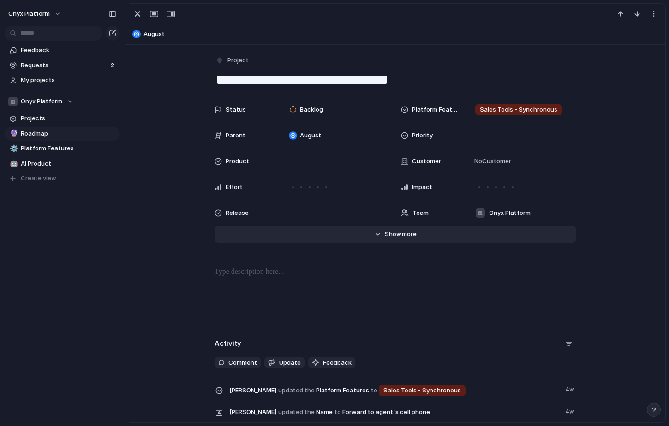
click at [408, 242] on button "Hide Show more" at bounding box center [394, 234] width 361 height 17
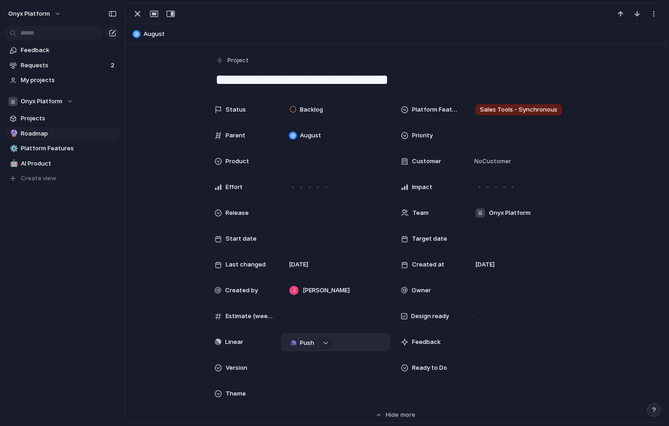
click at [294, 337] on button "Push" at bounding box center [302, 343] width 34 height 12
click at [299, 355] on li "Project" at bounding box center [304, 360] width 53 height 15
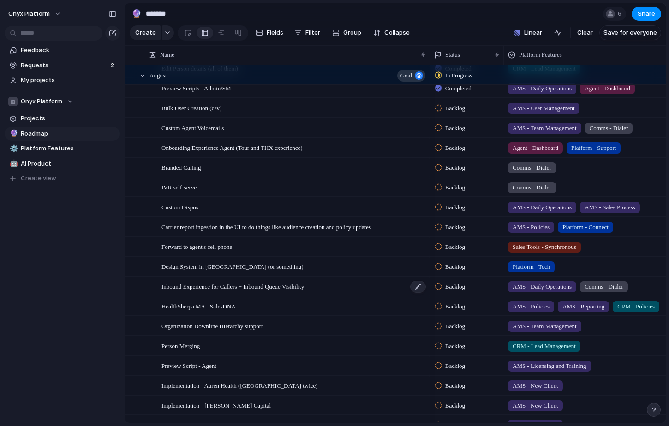
click at [296, 285] on span "Inbound Experience for Callers + Inbound Queue Visibility" at bounding box center [232, 286] width 142 height 11
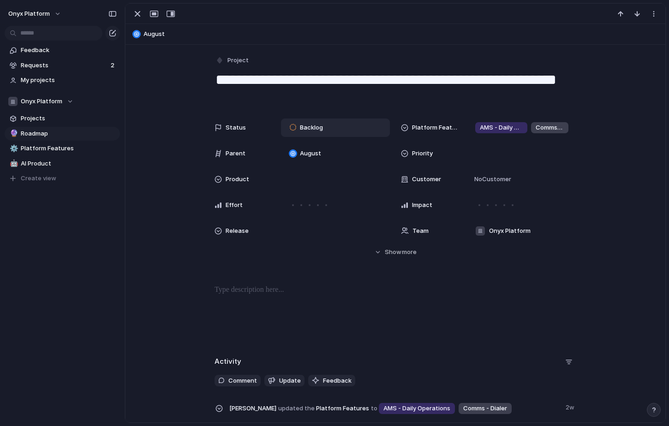
click at [303, 123] on div "Backlog" at bounding box center [308, 127] width 36 height 11
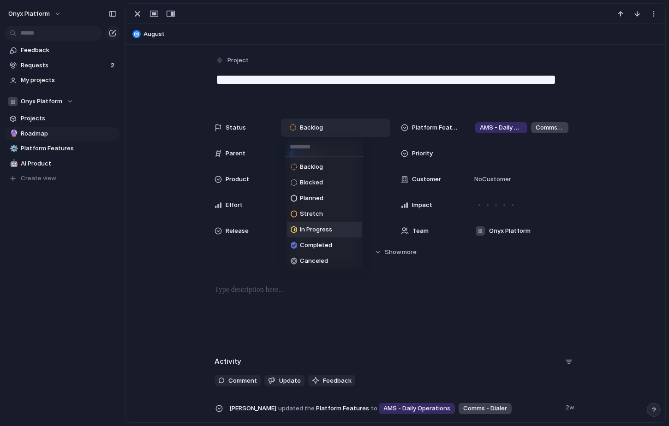
click at [308, 232] on span "In Progress" at bounding box center [316, 229] width 32 height 9
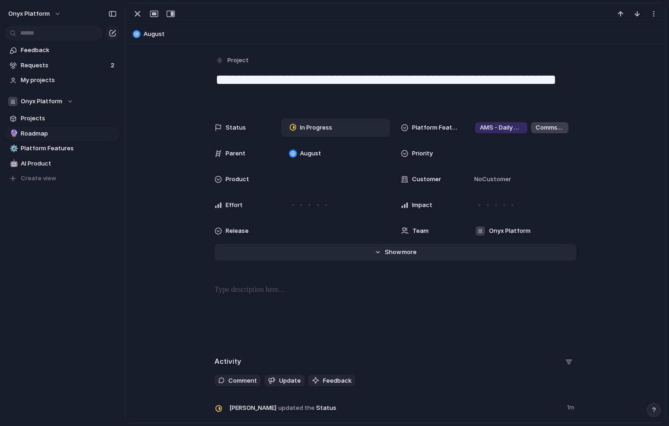
click at [393, 251] on span "Show" at bounding box center [393, 252] width 17 height 9
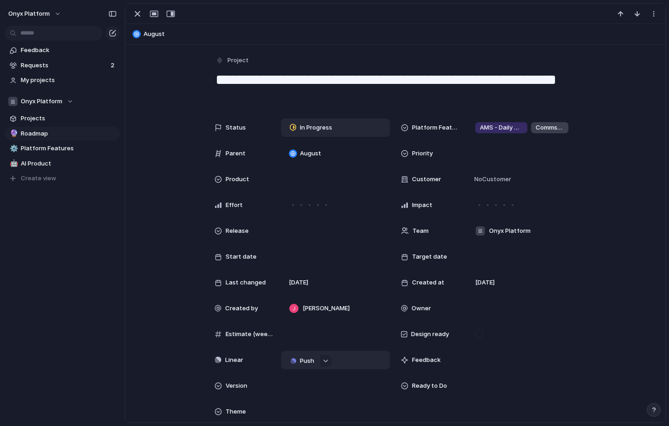
click at [303, 361] on span "Push" at bounding box center [307, 360] width 14 height 9
click at [296, 378] on span "Project" at bounding box center [291, 378] width 21 height 9
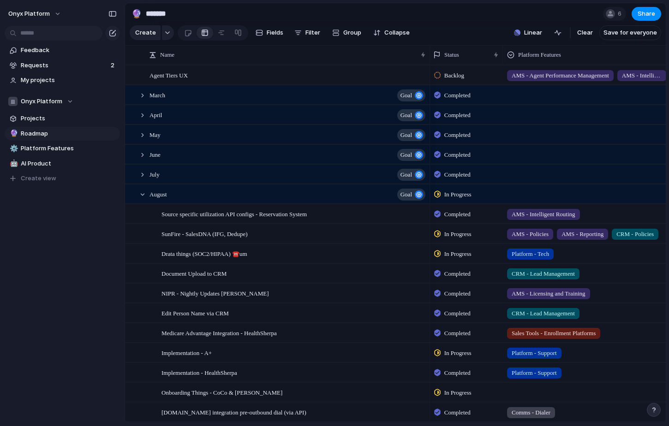
click at [101, 257] on div "Feedback Requests 2 My projects Onyx Platform Projects 🔮 Roadmap ⚙️ Platform Fe…" at bounding box center [62, 130] width 124 height 260
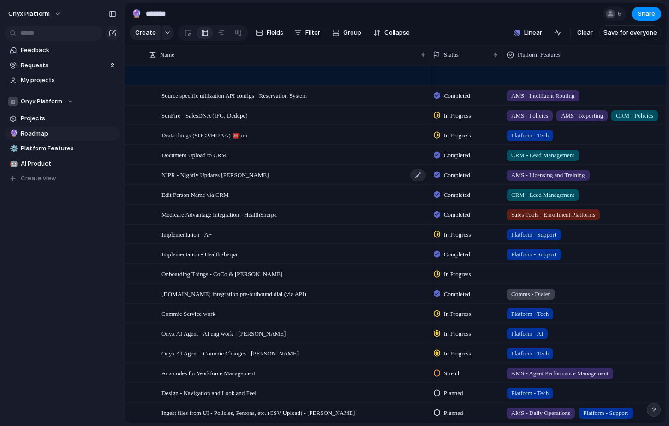
scroll to position [151, 0]
